Goal: Task Accomplishment & Management: Manage account settings

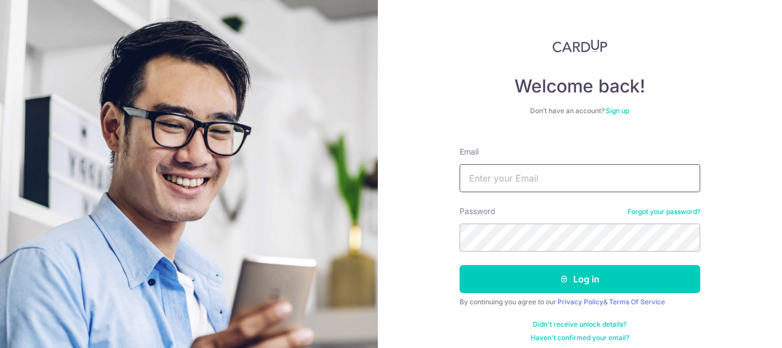
click at [543, 180] on input "Email" at bounding box center [580, 178] width 241 height 28
type input "[EMAIL_ADDRESS][DOMAIN_NAME]"
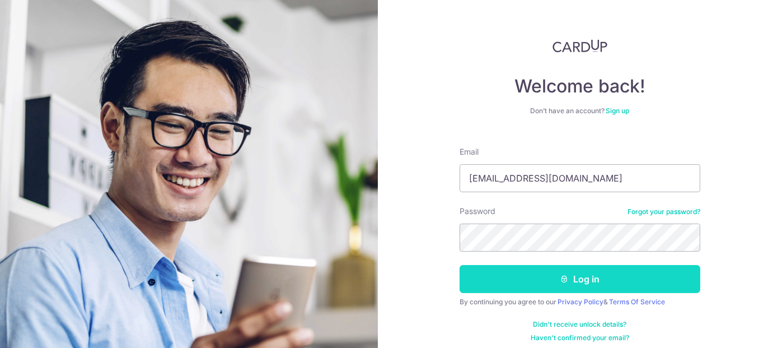
click at [540, 286] on button "Log in" at bounding box center [580, 279] width 241 height 28
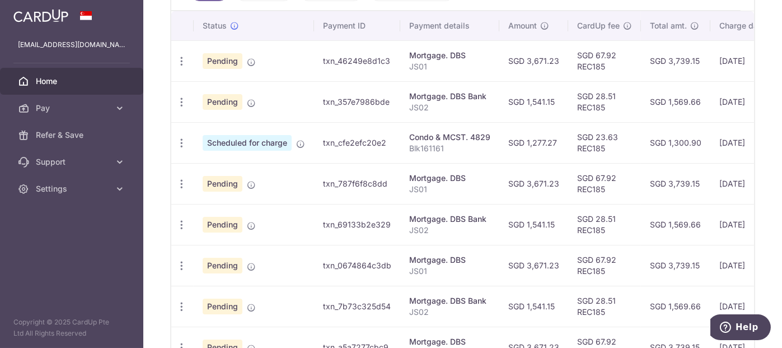
scroll to position [336, 0]
